Goal: Navigation & Orientation: Find specific page/section

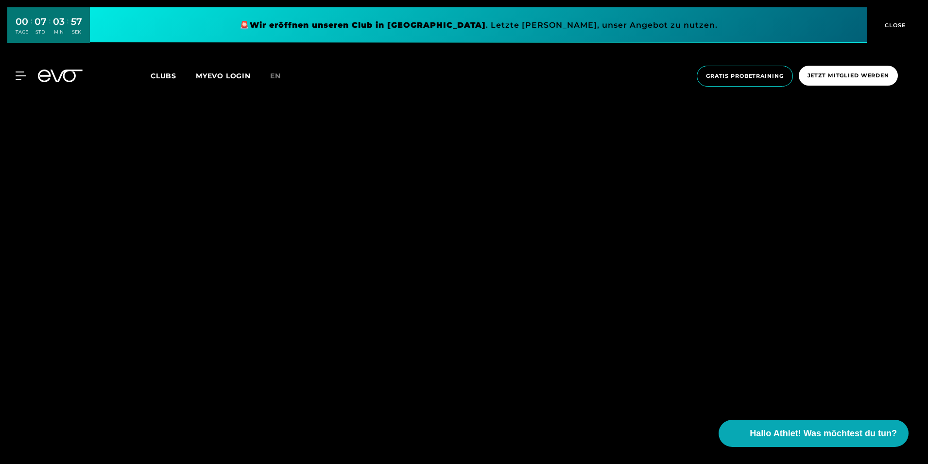
click at [39, 71] on icon at bounding box center [60, 75] width 45 height 13
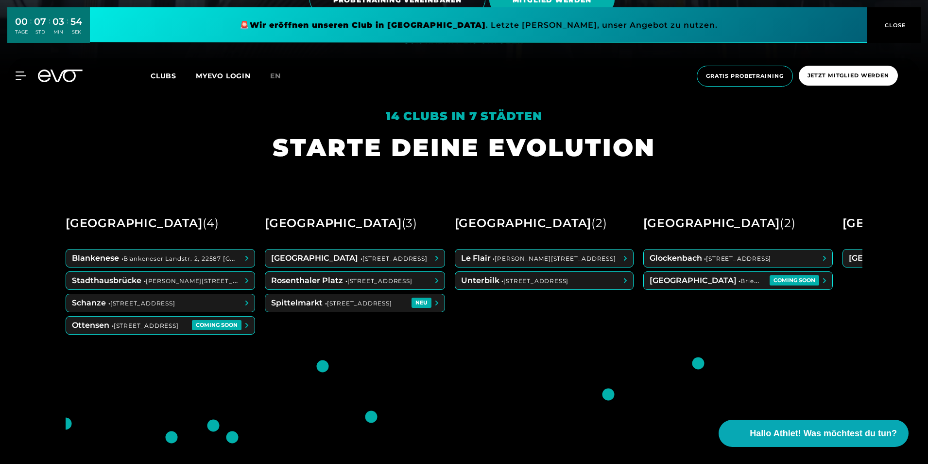
scroll to position [389, 0]
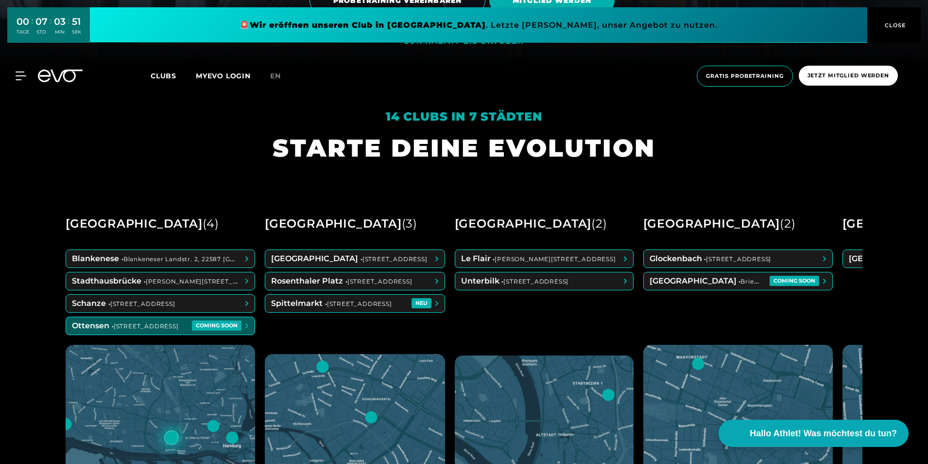
click at [123, 327] on span at bounding box center [160, 325] width 189 height 17
